Goal: Transaction & Acquisition: Download file/media

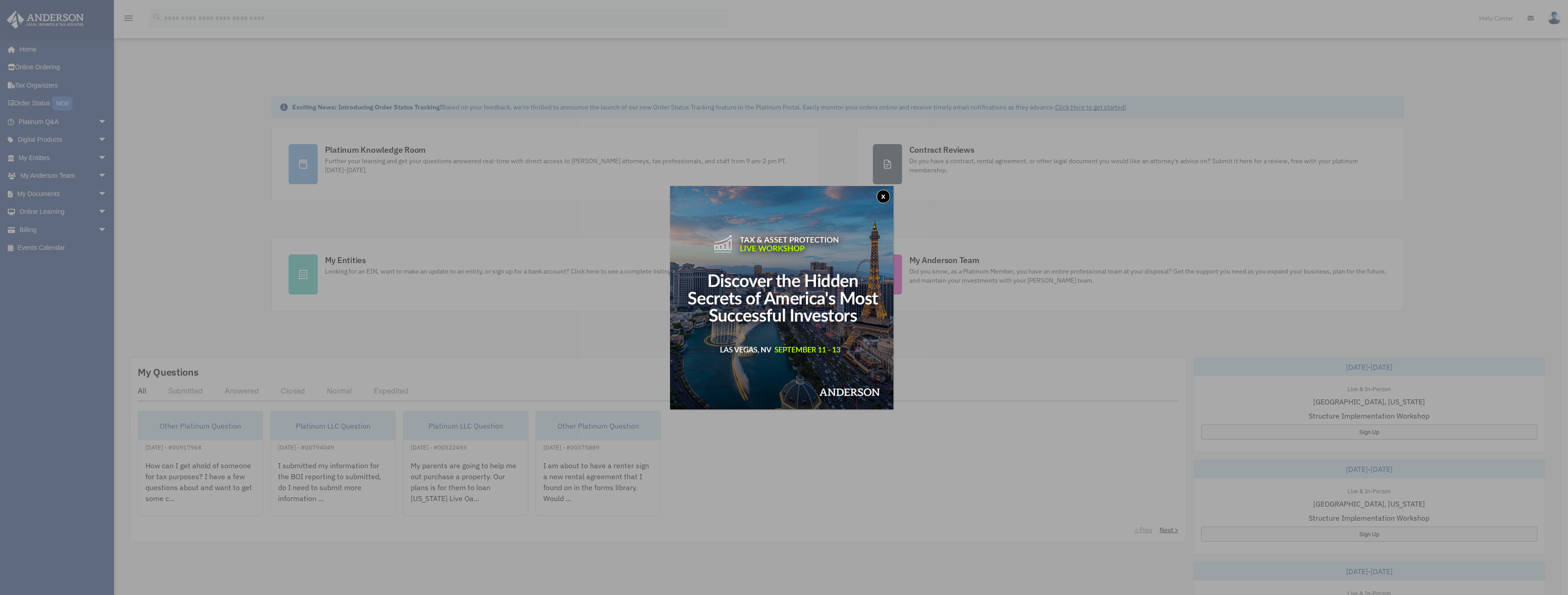
click at [886, 192] on button "x" at bounding box center [883, 197] width 13 height 13
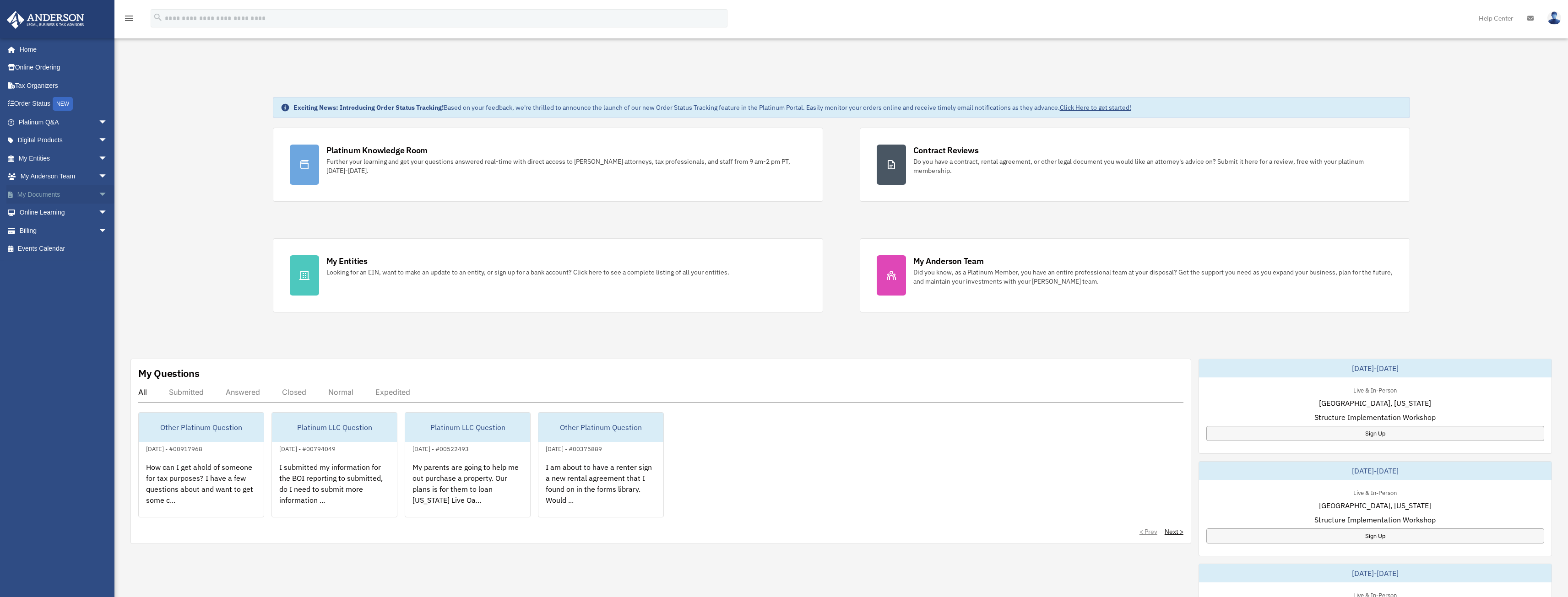
click at [98, 194] on span "arrow_drop_down" at bounding box center [108, 194] width 18 height 19
click at [45, 210] on link "Box" at bounding box center [67, 213] width 108 height 18
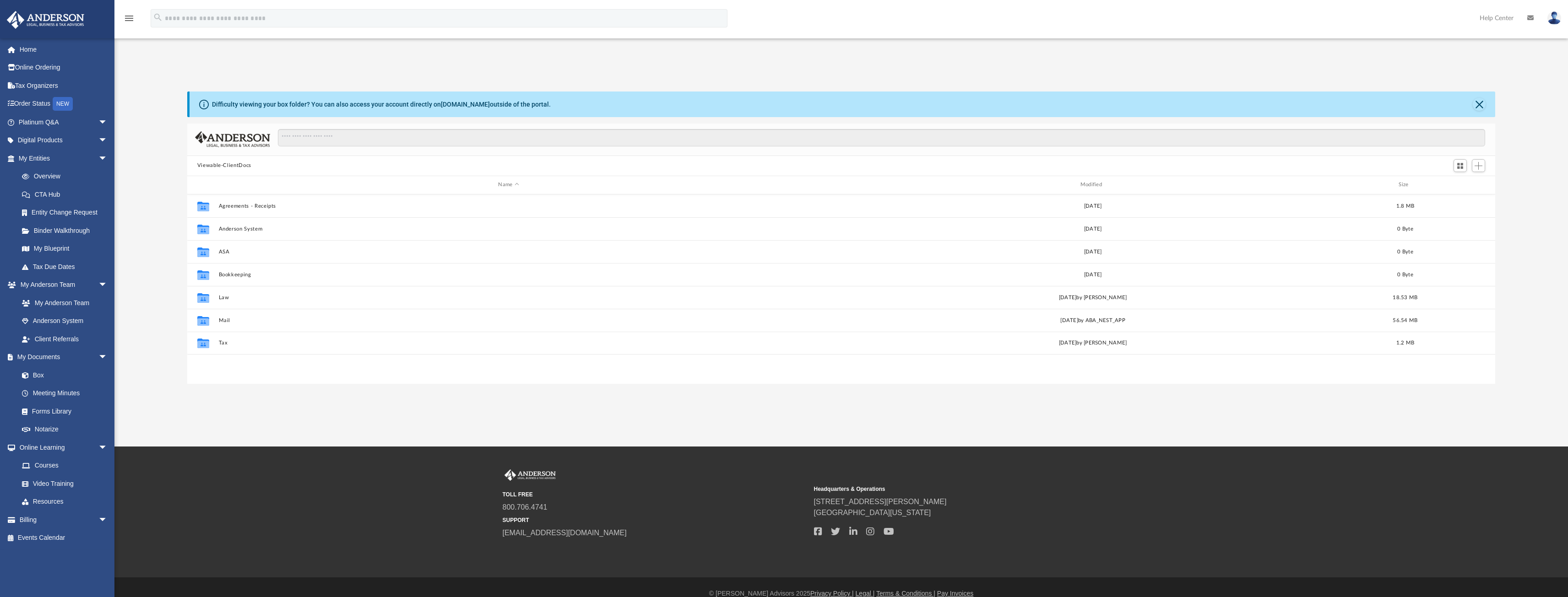
scroll to position [201, 1301]
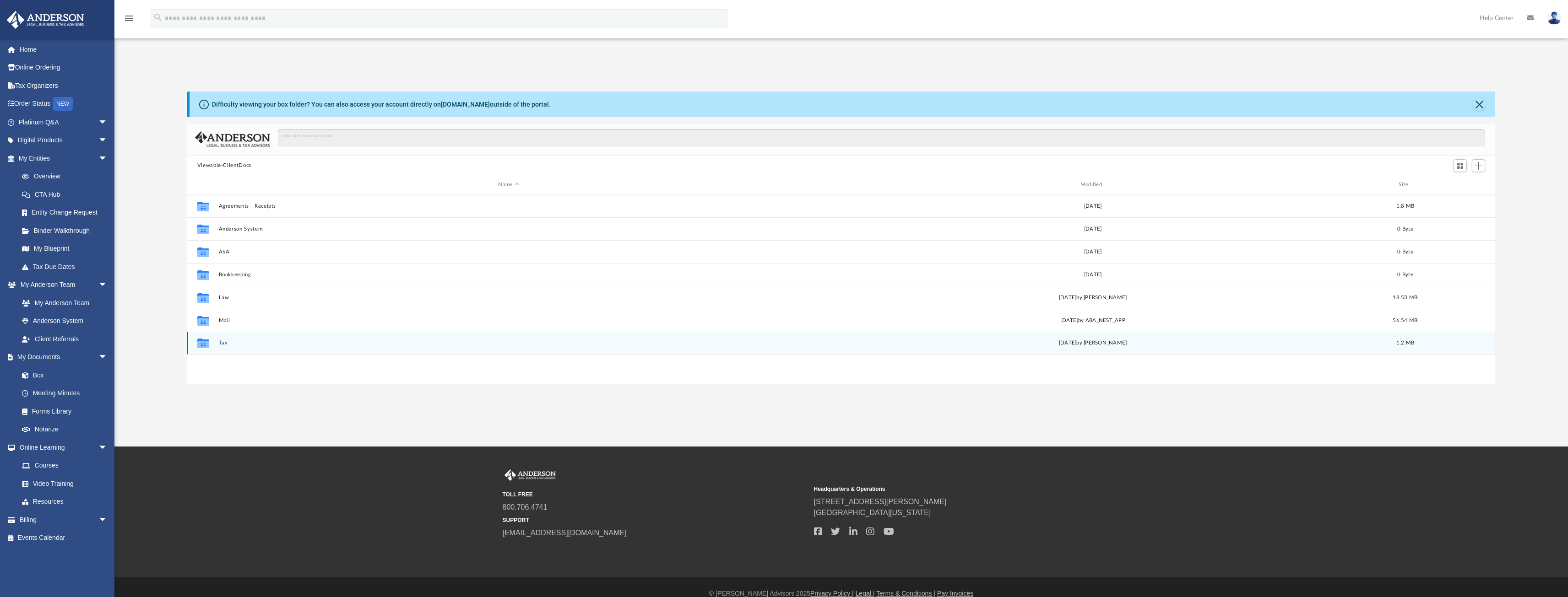
click at [223, 342] on button "Tax" at bounding box center [508, 343] width 580 height 6
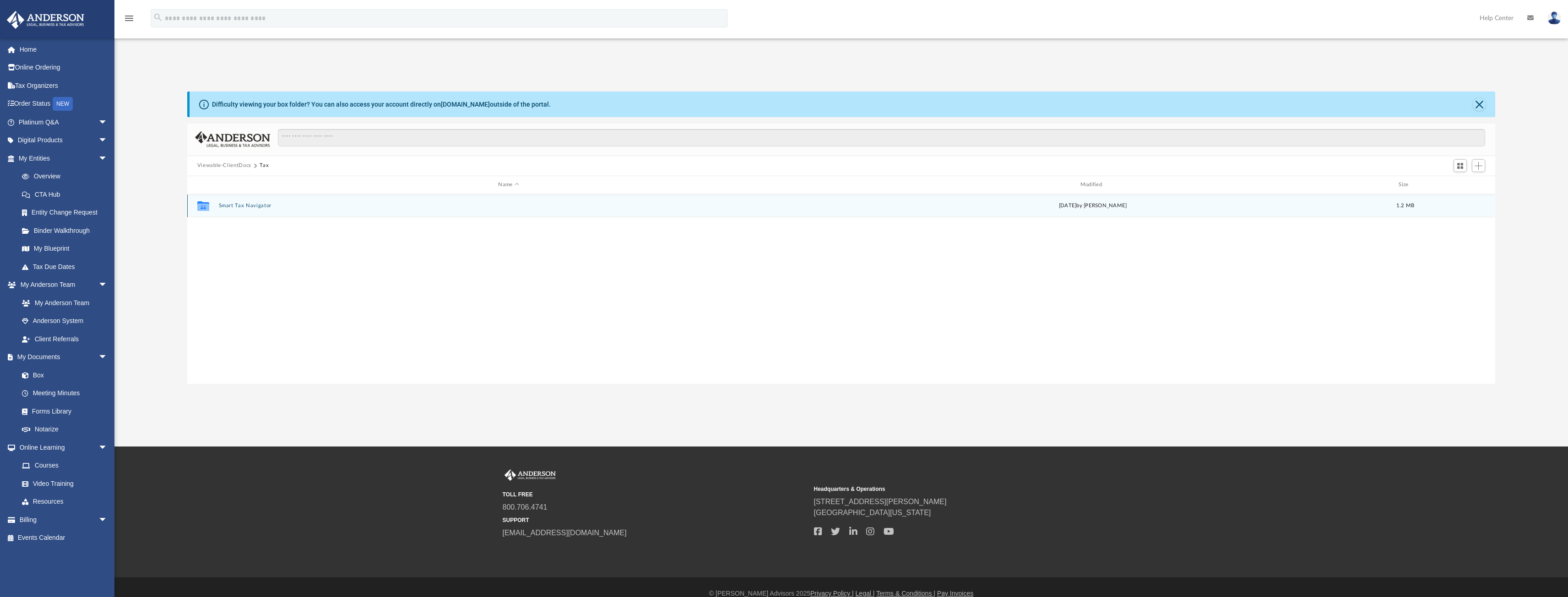
click at [240, 203] on button "Smart Tax Navigator" at bounding box center [508, 206] width 580 height 6
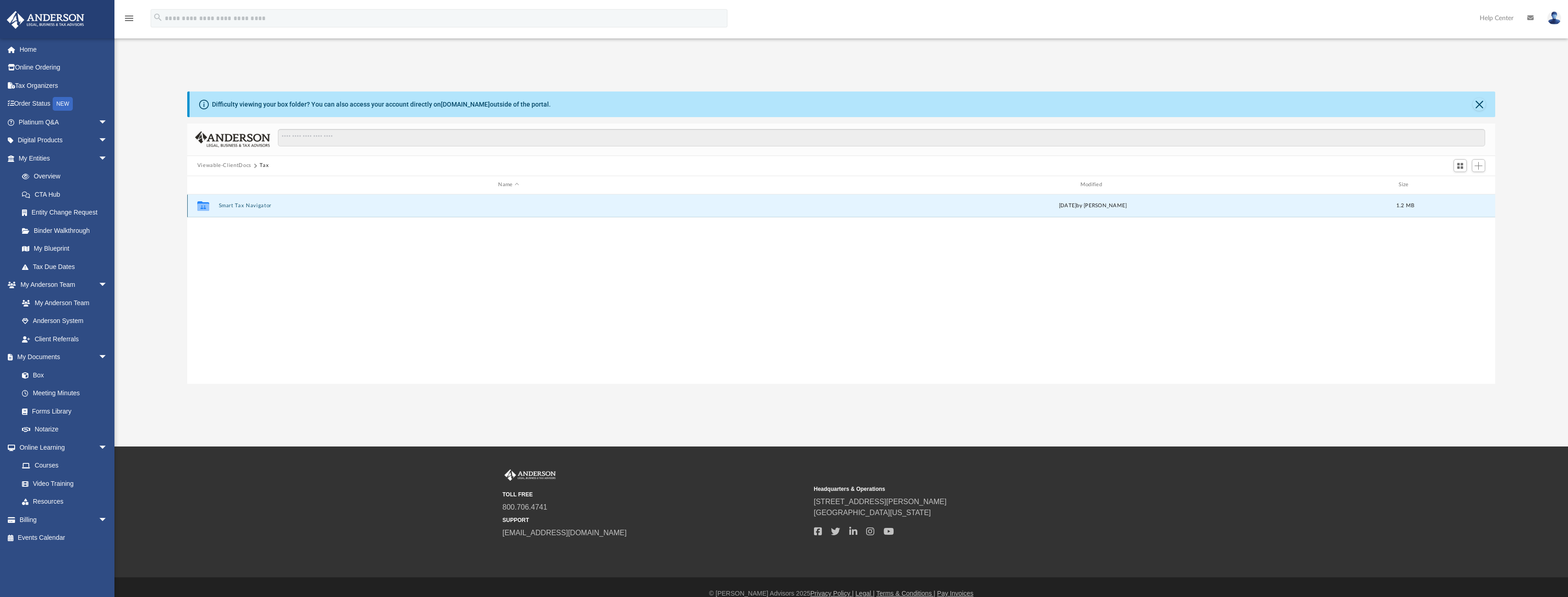
click at [240, 203] on button "Smart Tax Navigator" at bounding box center [508, 206] width 580 height 6
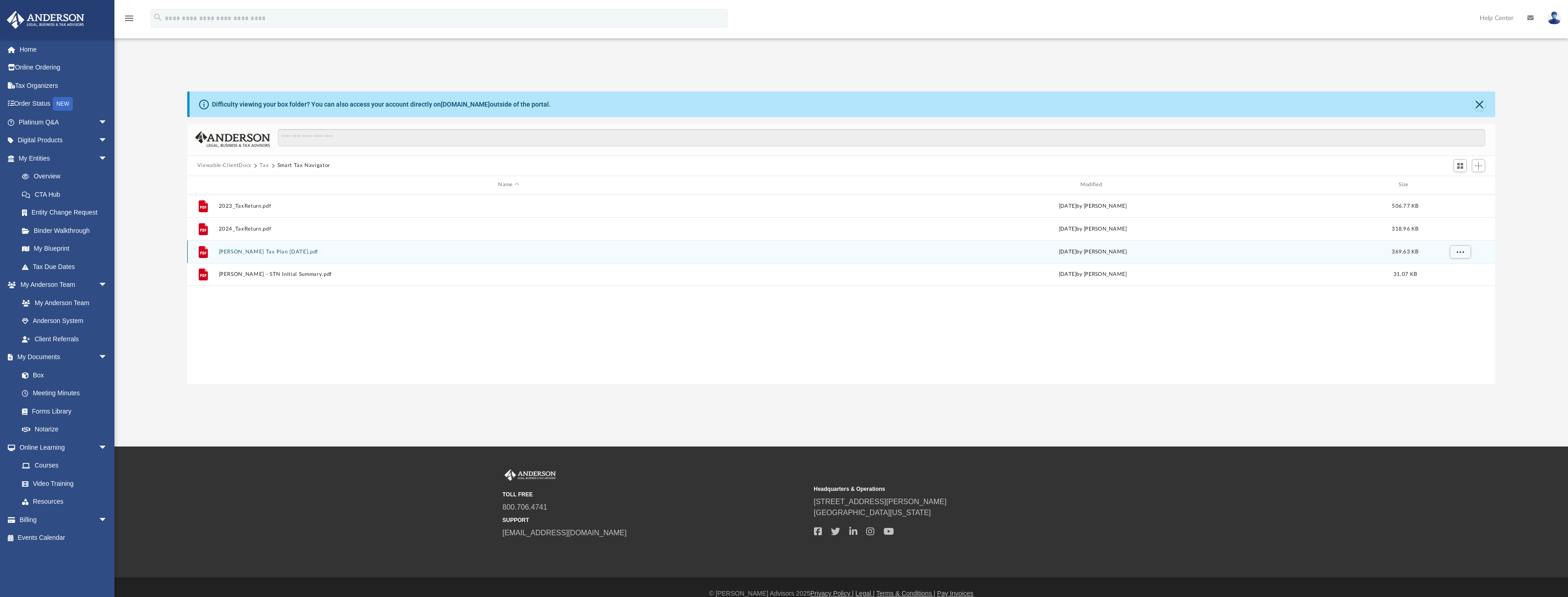
click at [262, 251] on button "[PERSON_NAME] Tax Plan [DATE].pdf" at bounding box center [508, 252] width 580 height 6
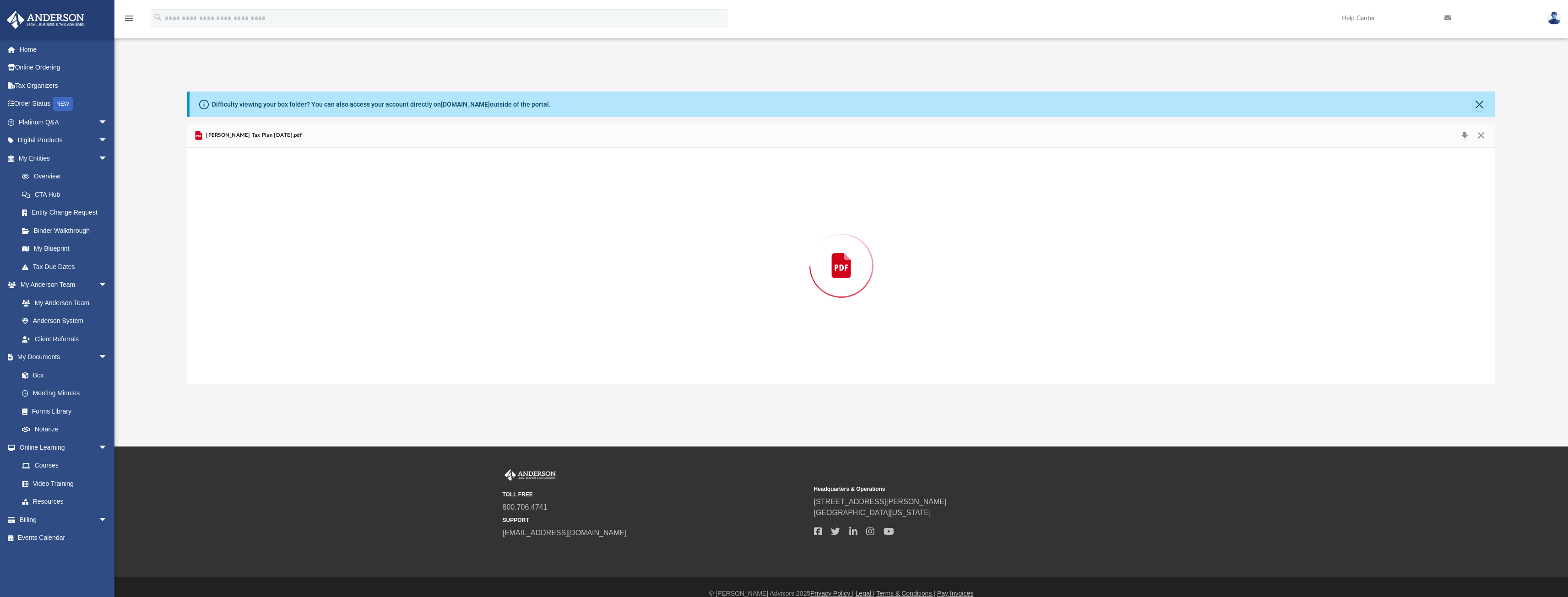
click at [262, 251] on div "Preview" at bounding box center [841, 266] width 1308 height 236
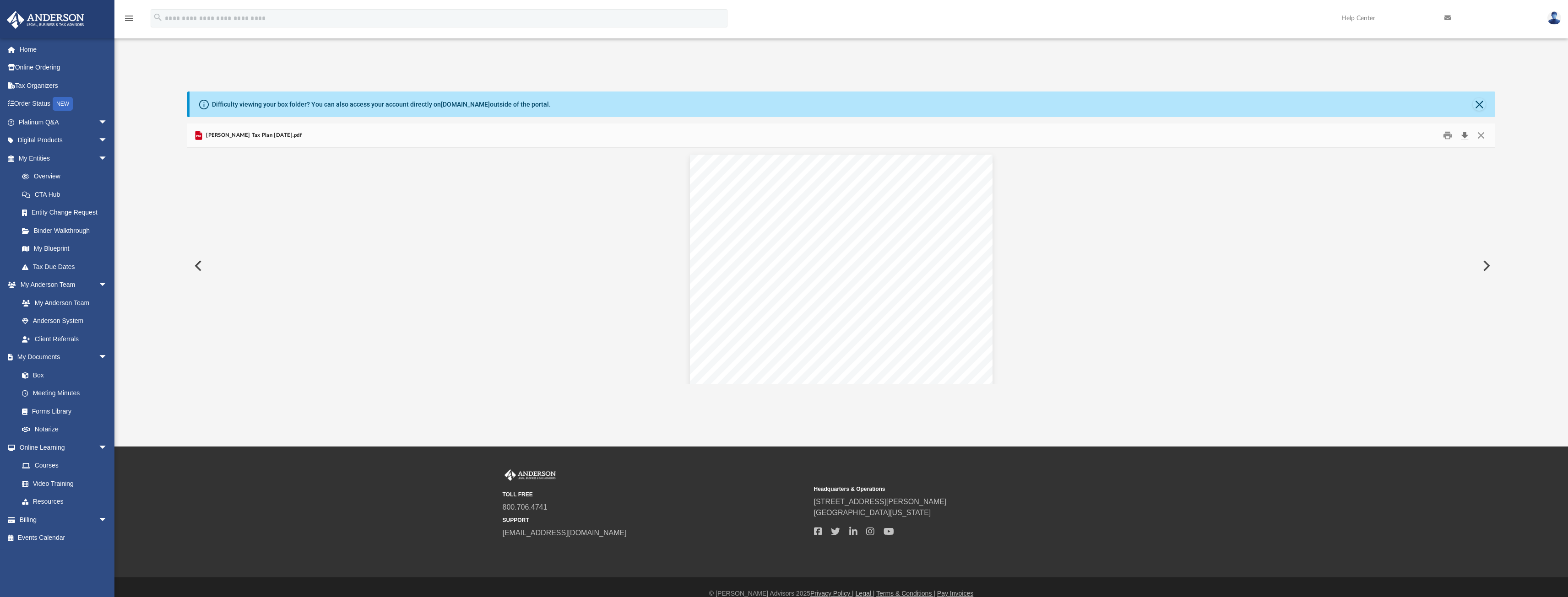
scroll to position [6189, 0]
click at [1467, 135] on button "Download" at bounding box center [1464, 135] width 17 height 14
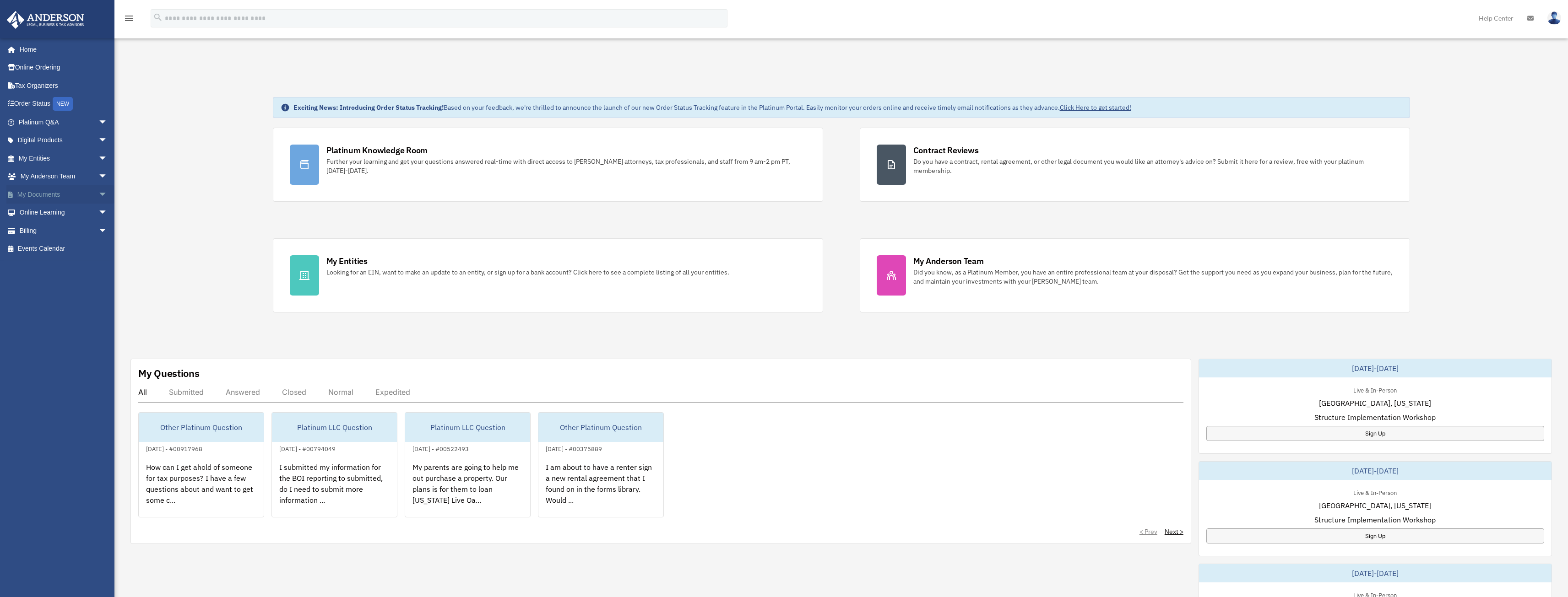
click at [98, 196] on span "arrow_drop_down" at bounding box center [108, 194] width 18 height 19
click at [61, 210] on link "Box" at bounding box center [67, 213] width 108 height 18
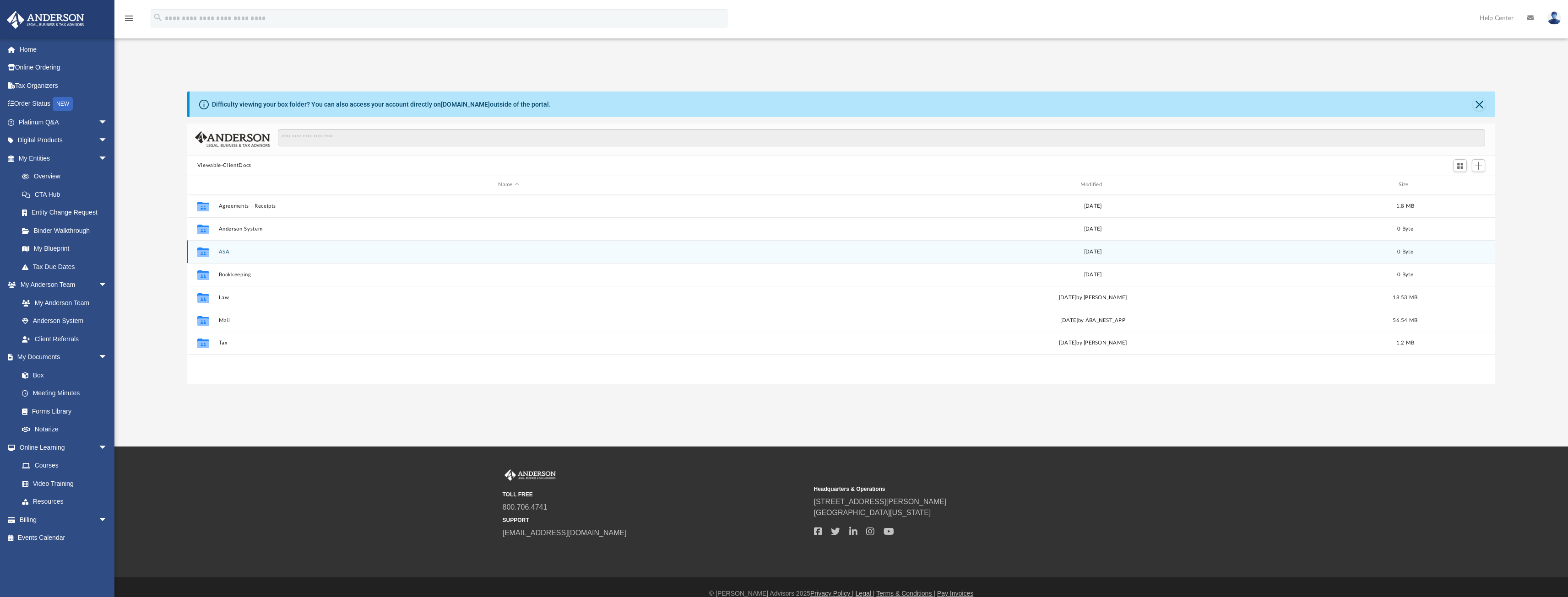
scroll to position [201, 1301]
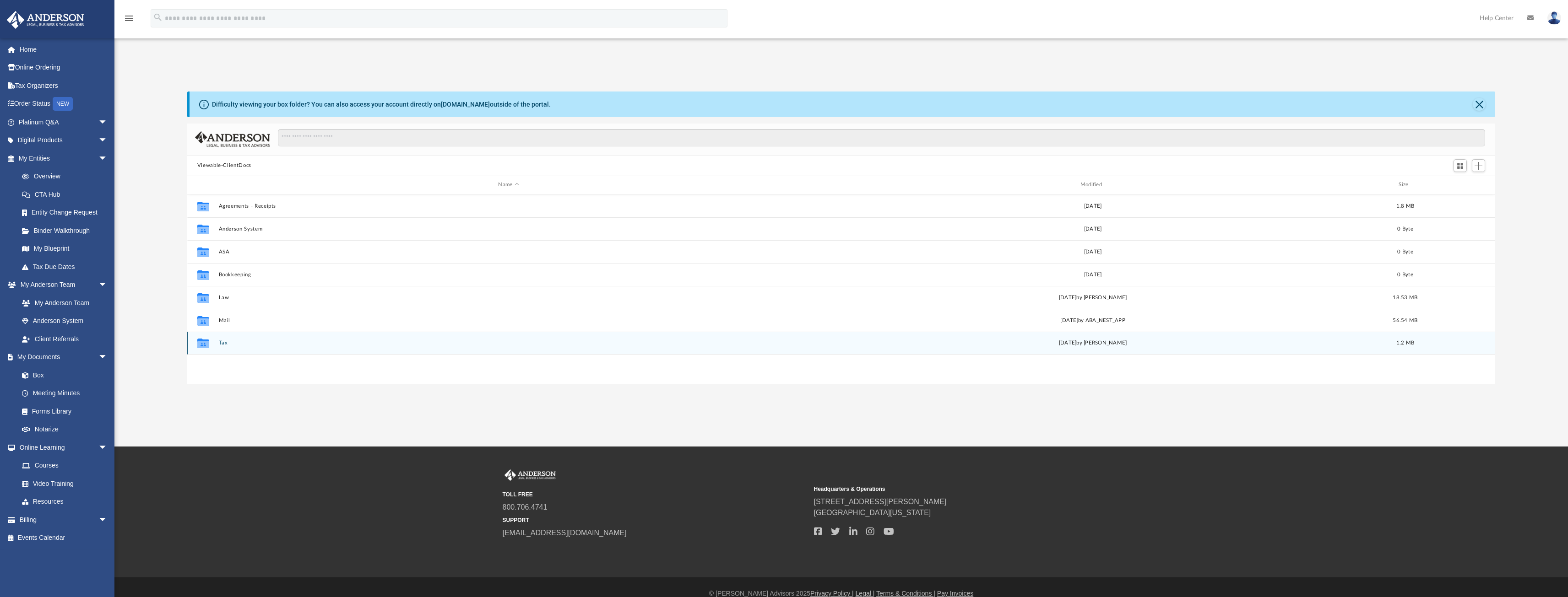
click at [221, 343] on button "Tax" at bounding box center [508, 343] width 580 height 6
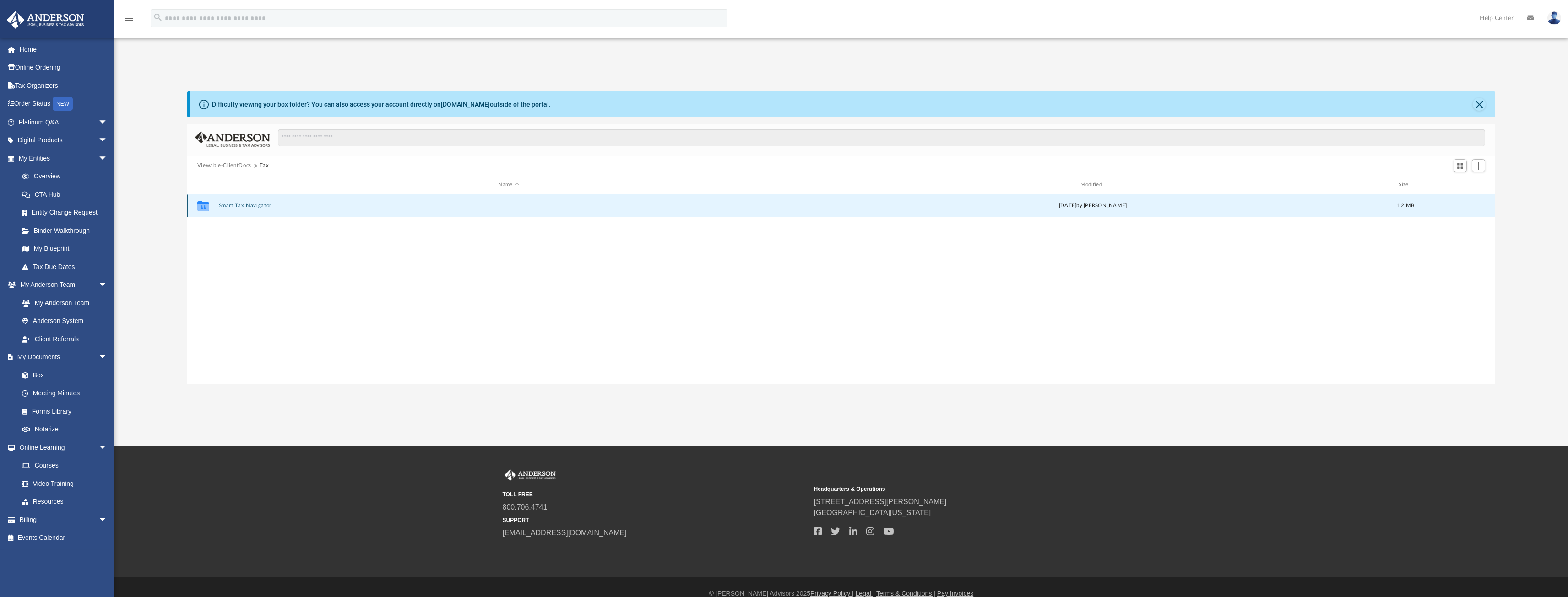
click at [250, 205] on button "Smart Tax Navigator" at bounding box center [508, 206] width 580 height 6
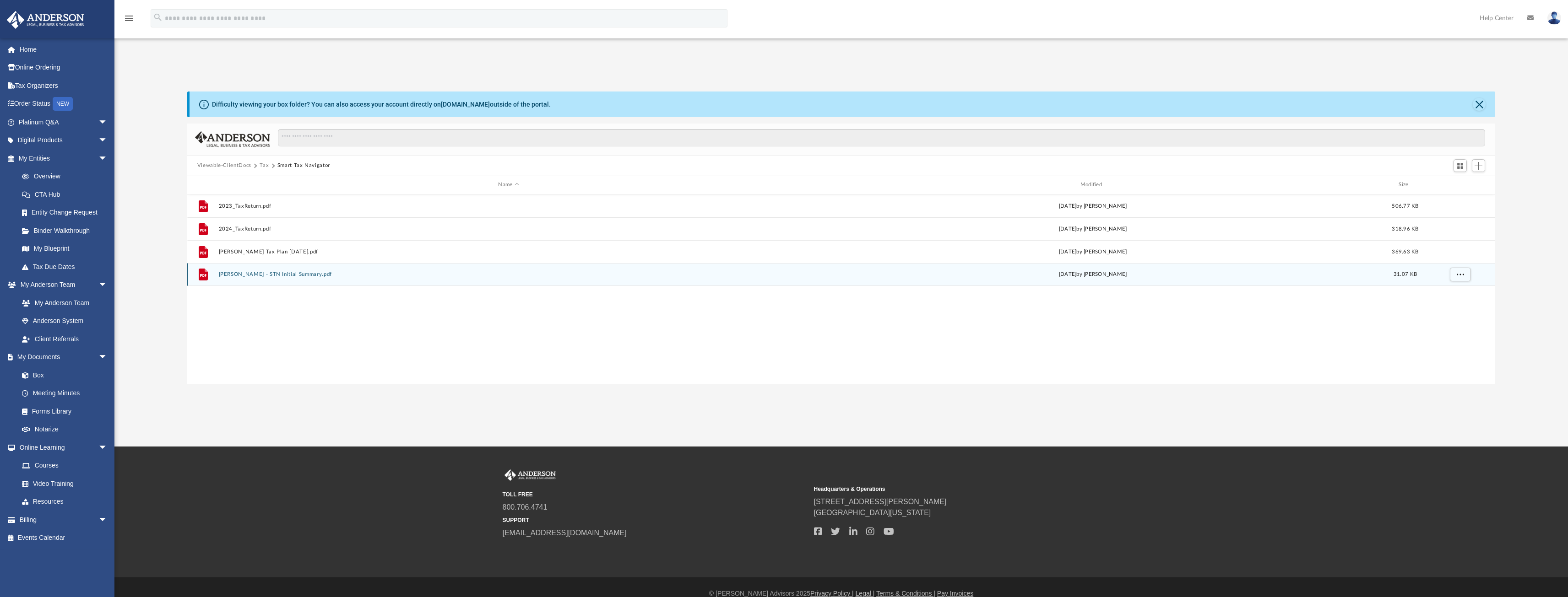
click at [278, 276] on button "[PERSON_NAME] - STN Initial Summary.pdf" at bounding box center [508, 274] width 580 height 6
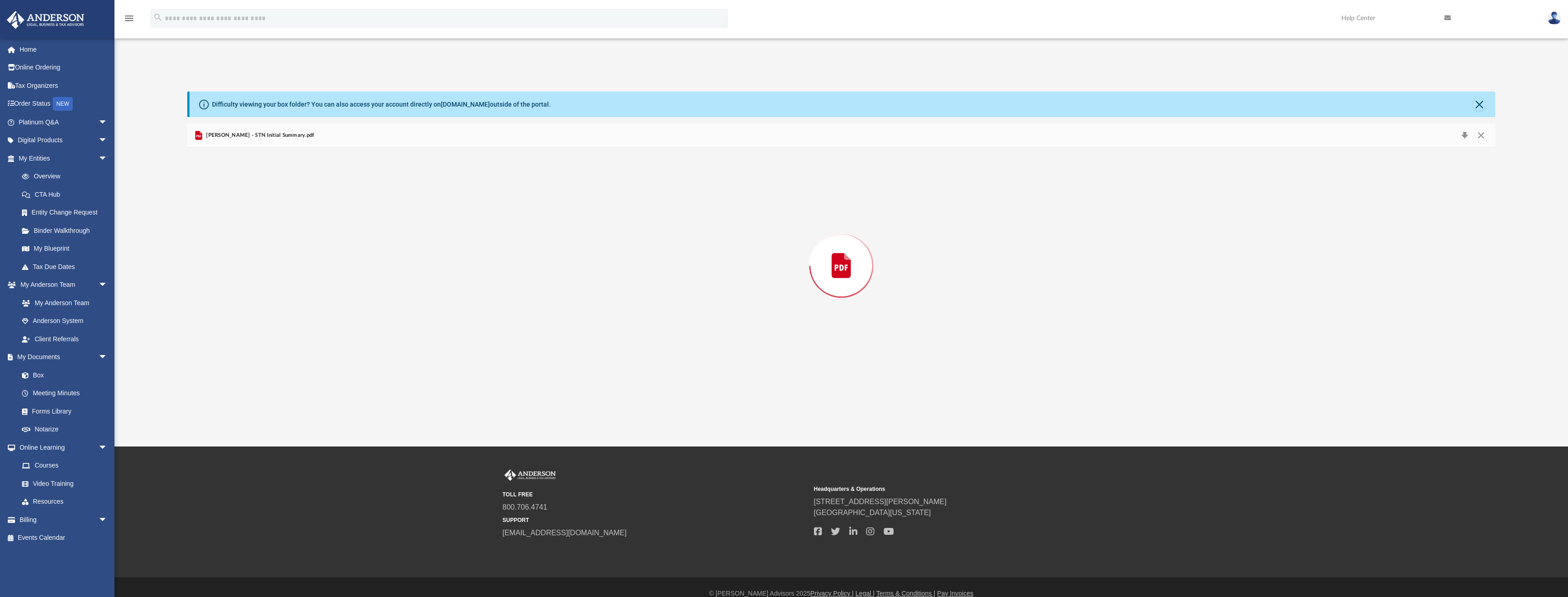
click at [278, 276] on div "Preview" at bounding box center [841, 266] width 1308 height 236
click at [1463, 134] on button "Download" at bounding box center [1464, 135] width 17 height 14
